Goal: Task Accomplishment & Management: Manage account settings

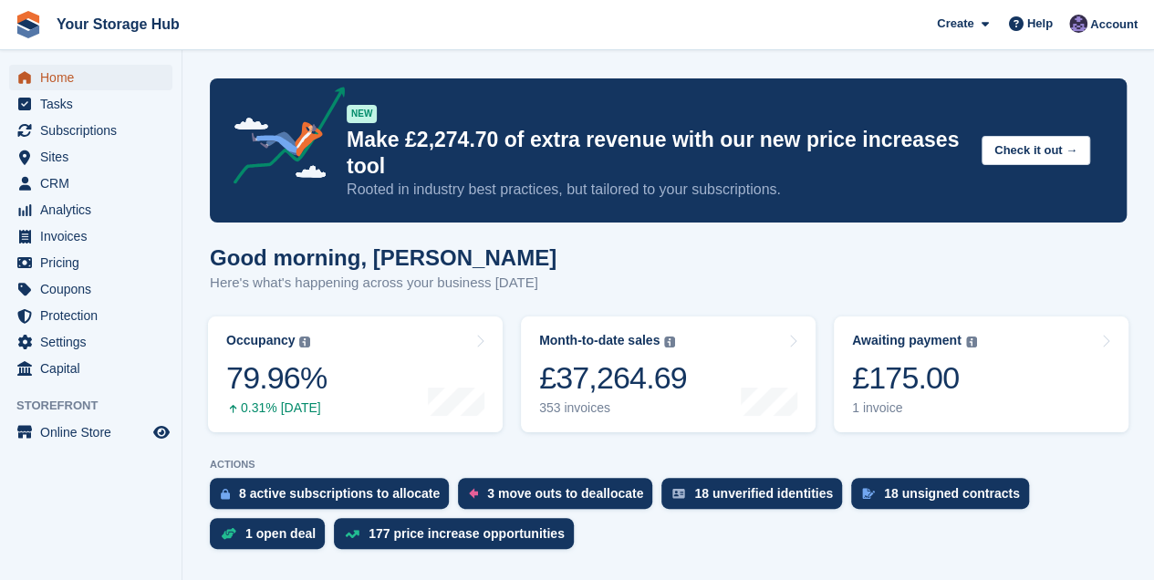
click at [61, 77] on span "Home" at bounding box center [94, 78] width 109 height 26
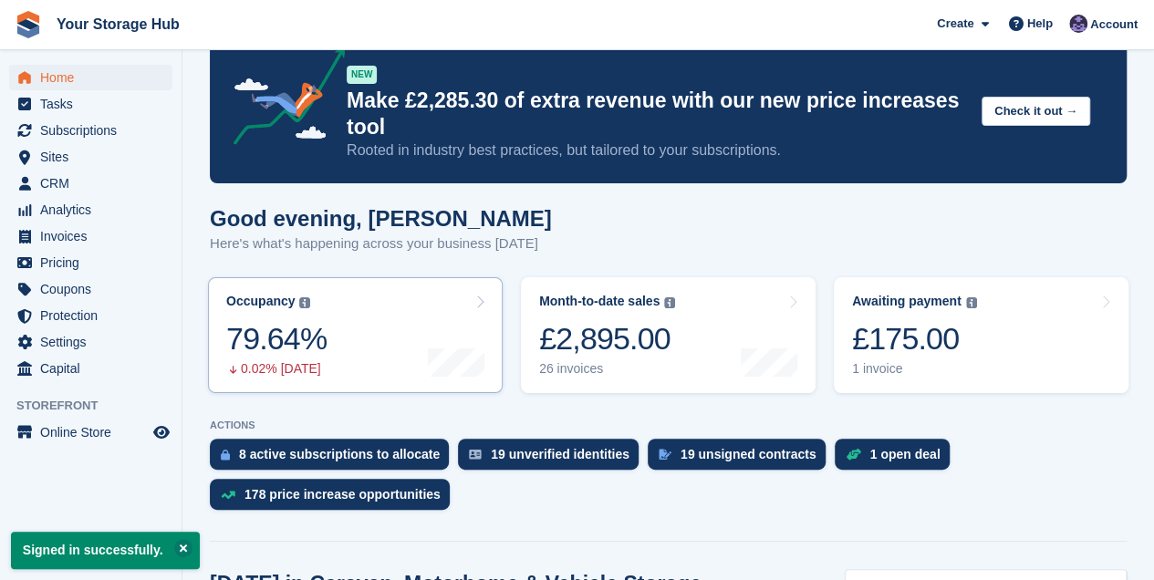
scroll to position [60, 0]
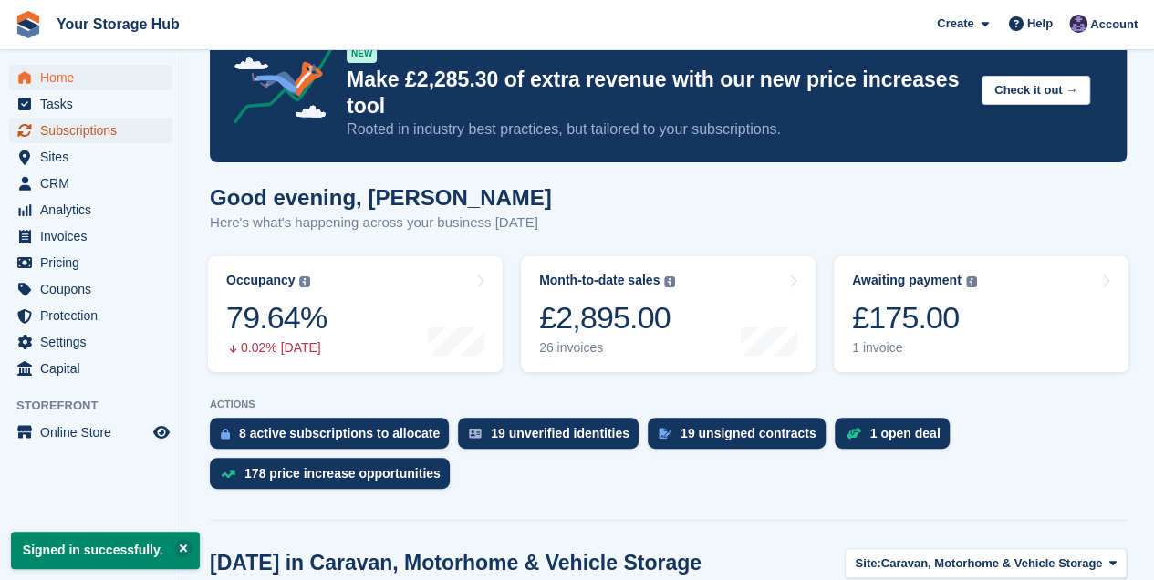
click at [100, 131] on span "Subscriptions" at bounding box center [94, 131] width 109 height 26
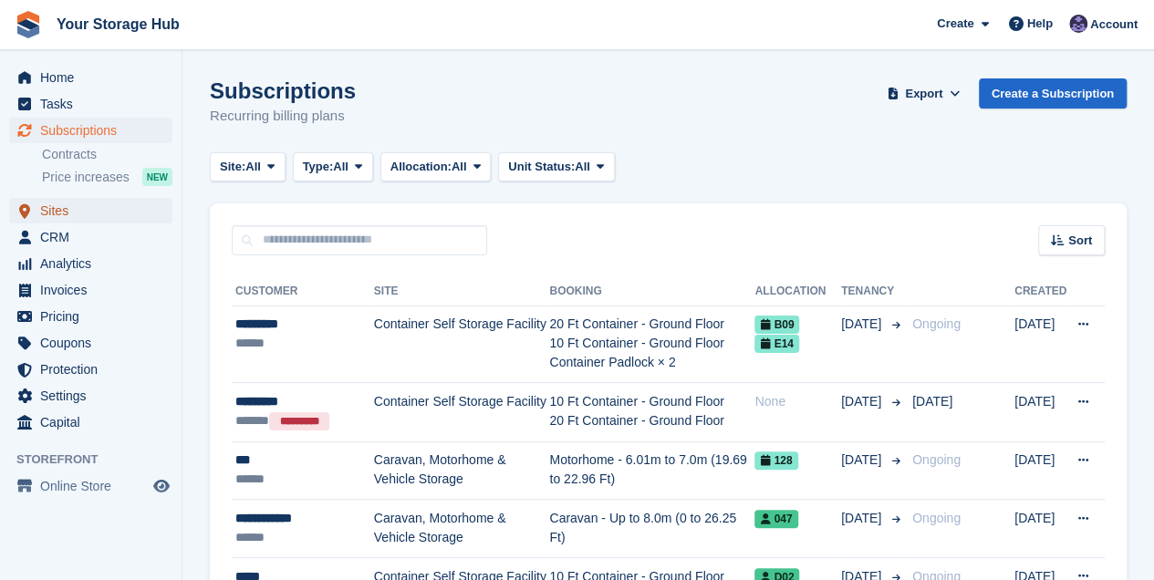
click at [57, 215] on span "Sites" at bounding box center [94, 211] width 109 height 26
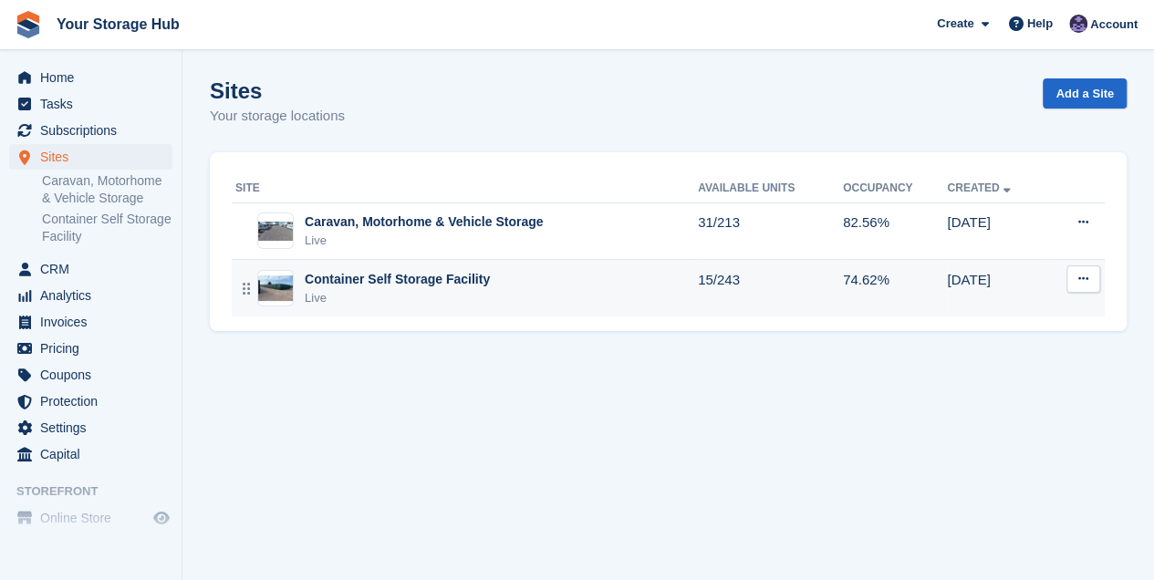
click at [379, 274] on div "Container Self Storage Facility" at bounding box center [397, 279] width 185 height 19
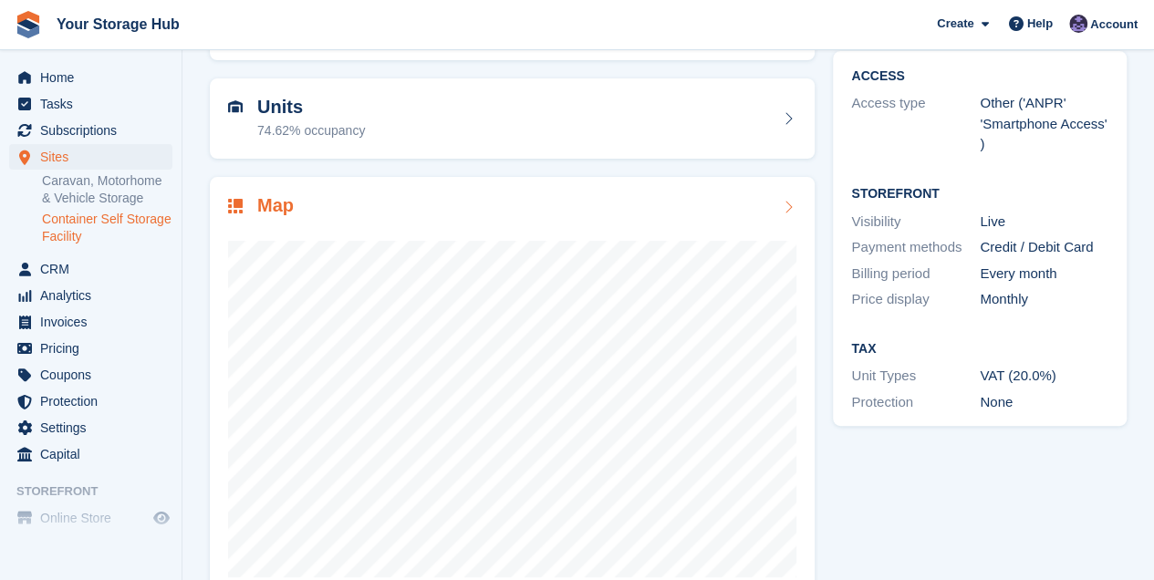
scroll to position [197, 0]
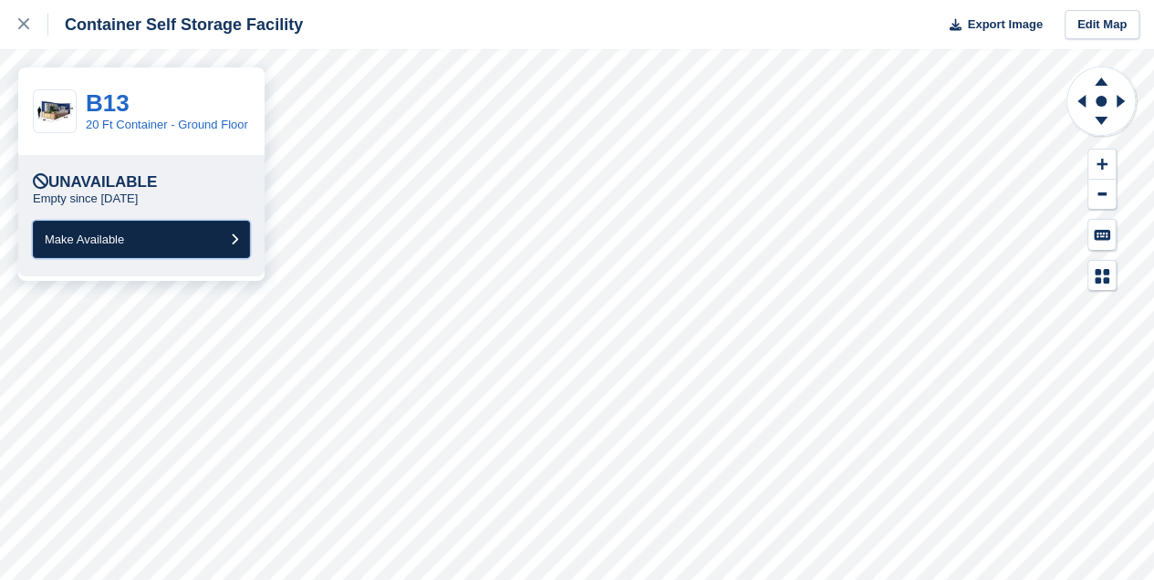
click at [193, 245] on button "Make Available" at bounding box center [141, 239] width 217 height 37
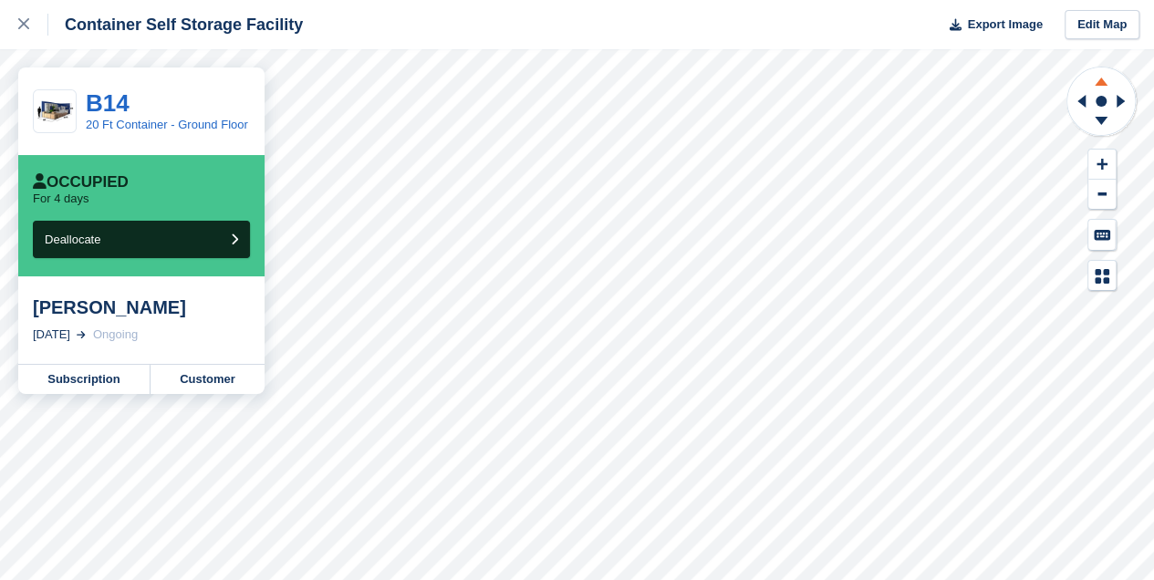
click at [1110, 86] on icon at bounding box center [1100, 79] width 47 height 23
click at [1101, 82] on icon at bounding box center [1101, 82] width 13 height 8
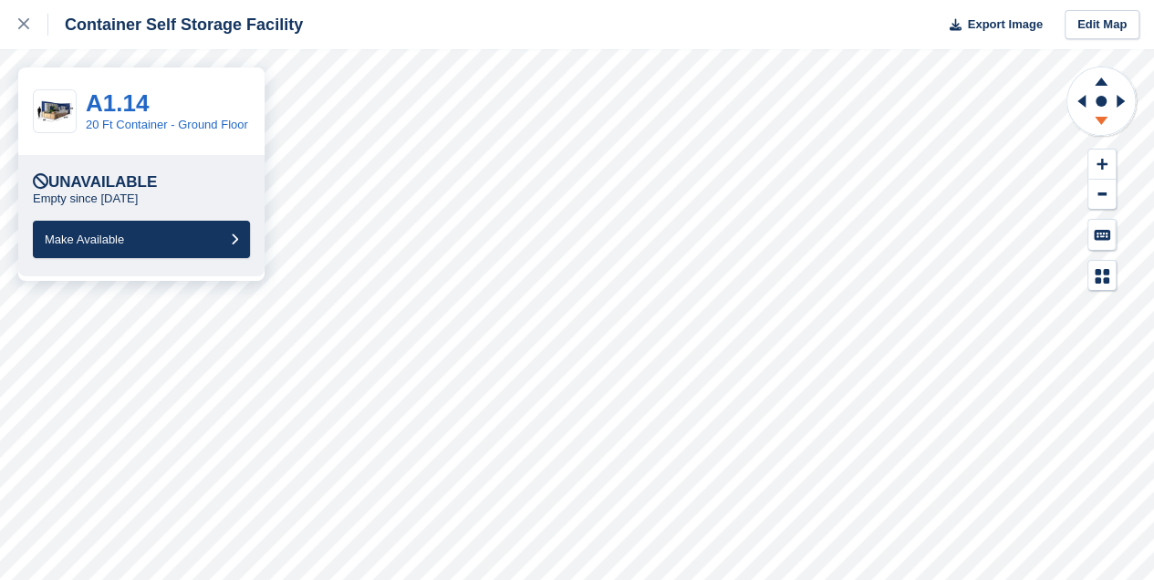
click at [1104, 122] on icon at bounding box center [1100, 123] width 47 height 23
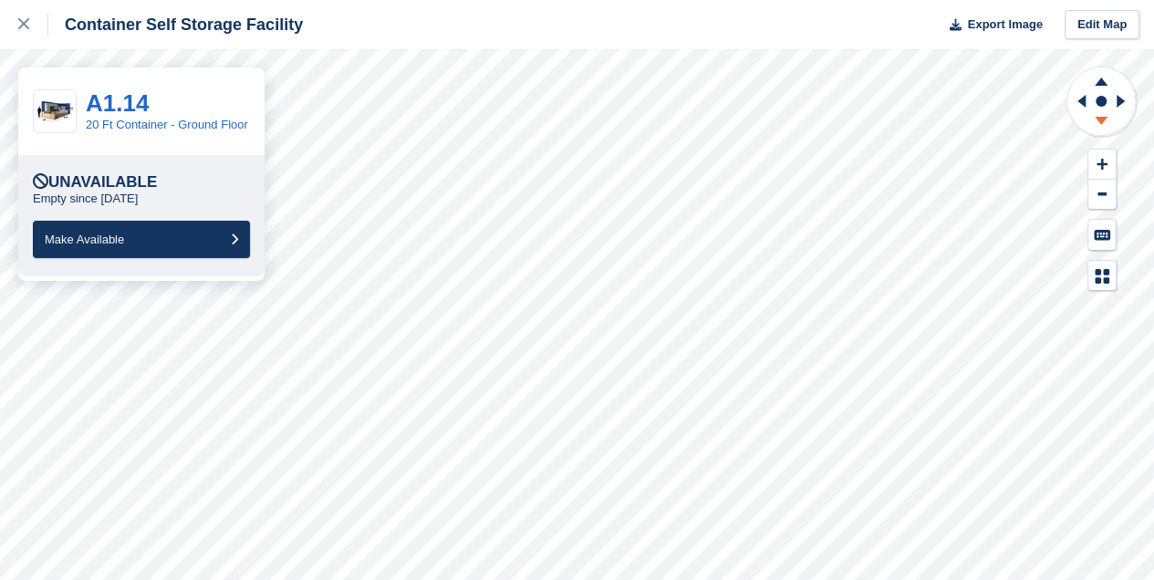
click at [1104, 122] on icon at bounding box center [1100, 123] width 47 height 23
